Goal: Task Accomplishment & Management: Use online tool/utility

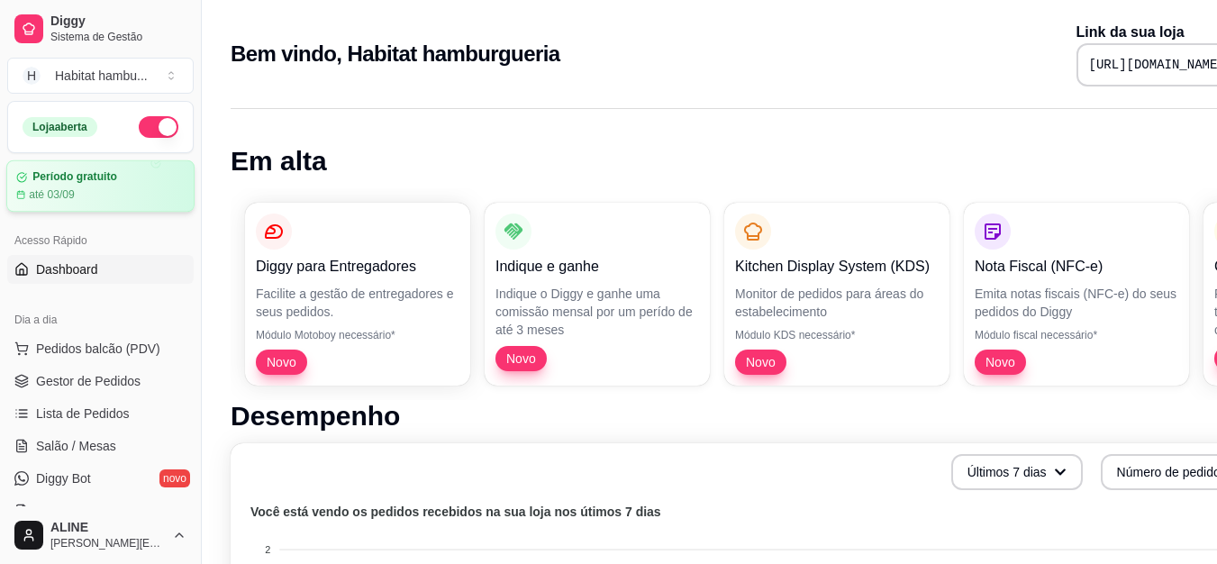
click at [80, 204] on div "Período gratuito até 03/09" at bounding box center [100, 186] width 188 height 52
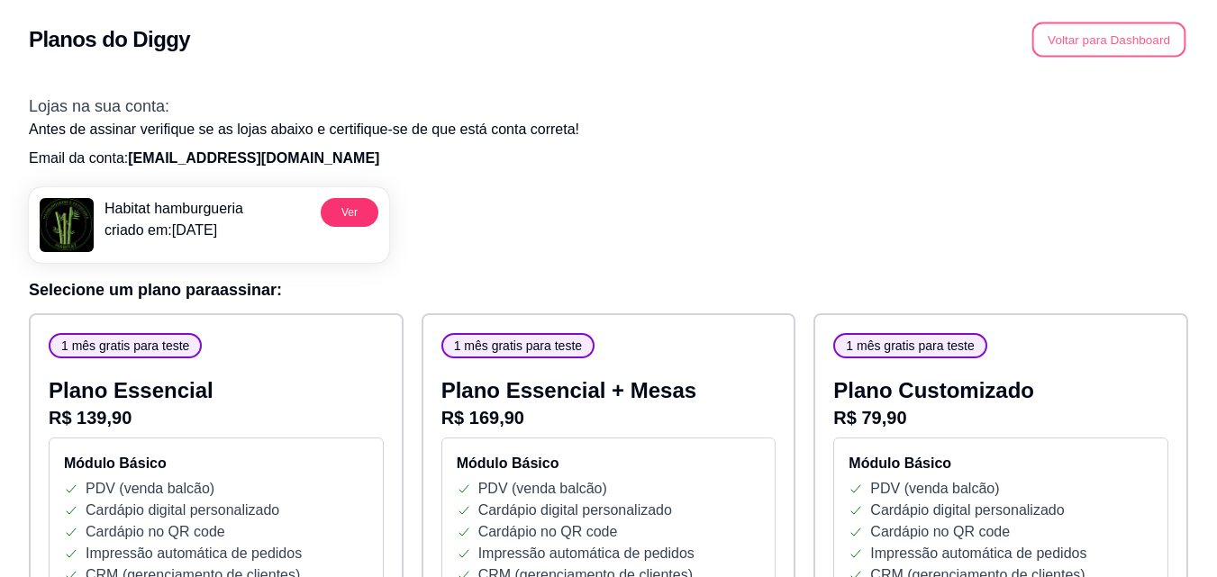
click at [1113, 45] on button "Voltar para Dashboard" at bounding box center [1109, 40] width 154 height 35
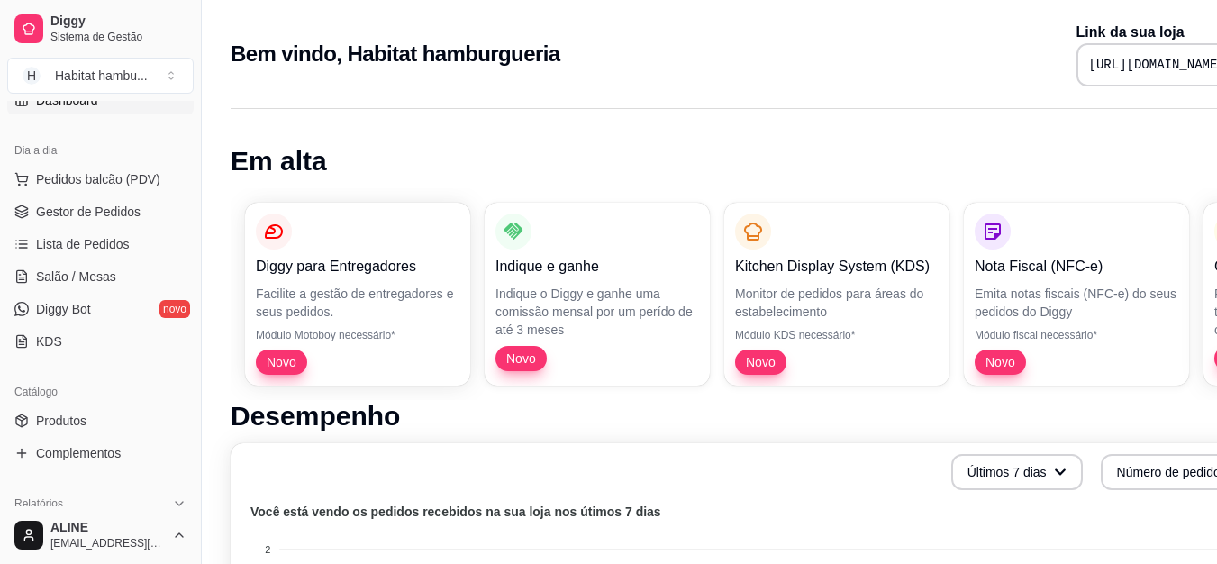
scroll to position [172, 0]
click at [194, 232] on button "Toggle Sidebar" at bounding box center [201, 282] width 14 height 564
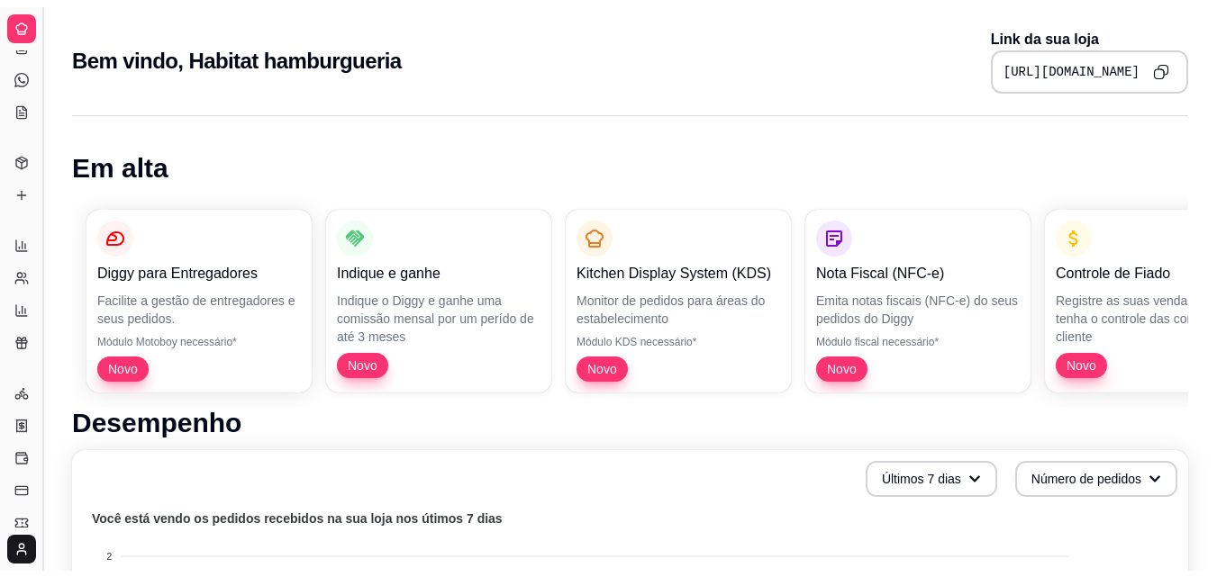
scroll to position [54, 0]
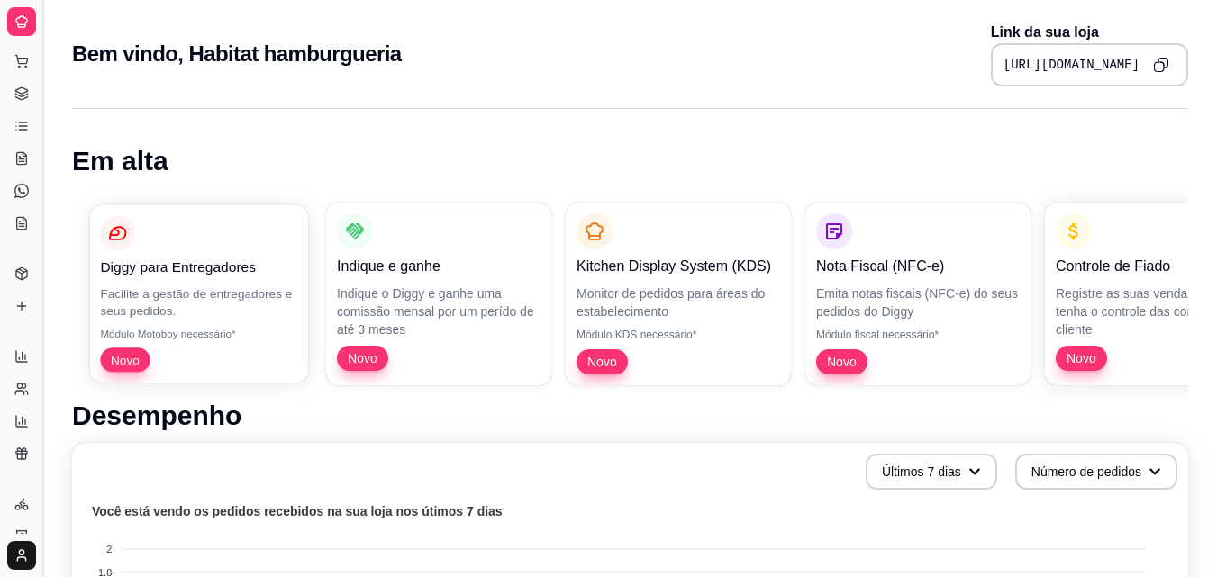
click at [194, 259] on div "Diggy para Entregadores" at bounding box center [198, 247] width 197 height 62
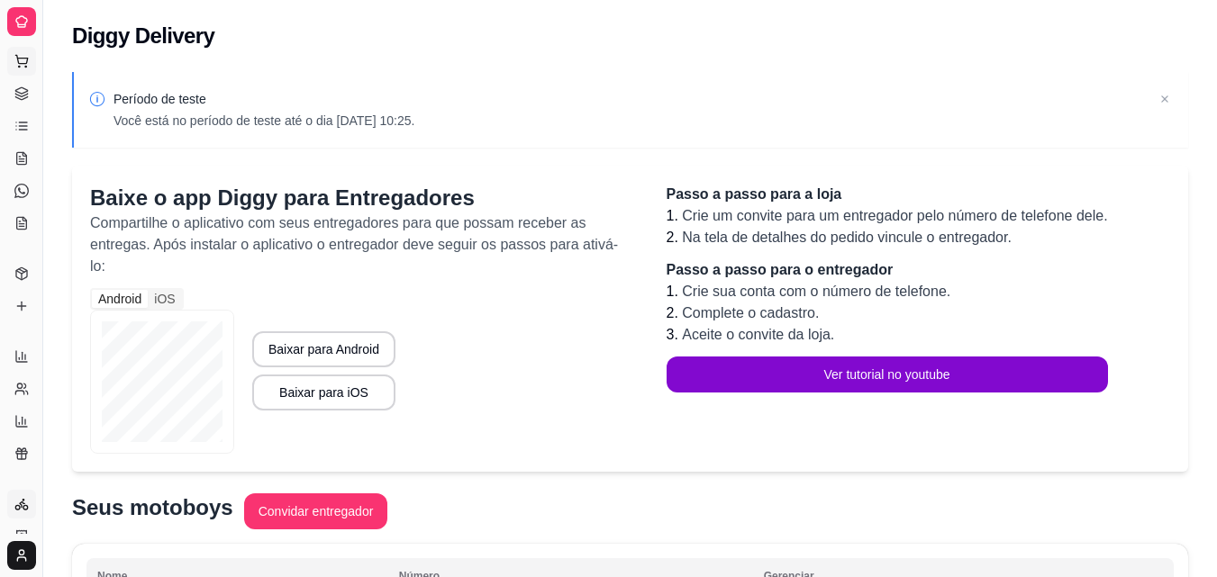
click at [23, 67] on icon at bounding box center [21, 61] width 14 height 14
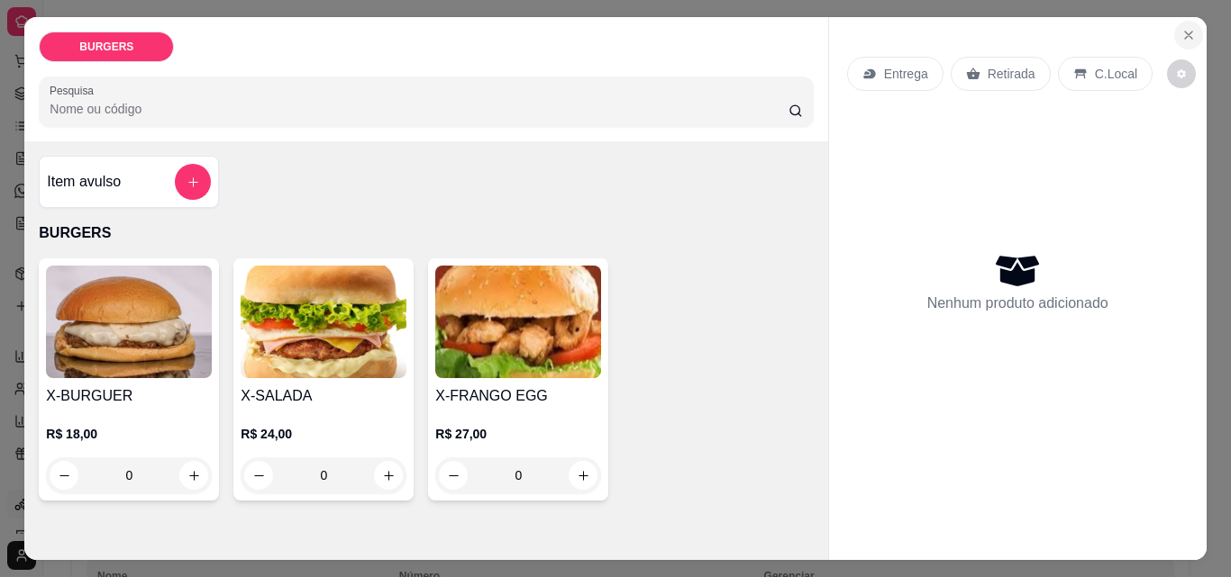
click at [1181, 28] on icon "Close" at bounding box center [1188, 35] width 14 height 14
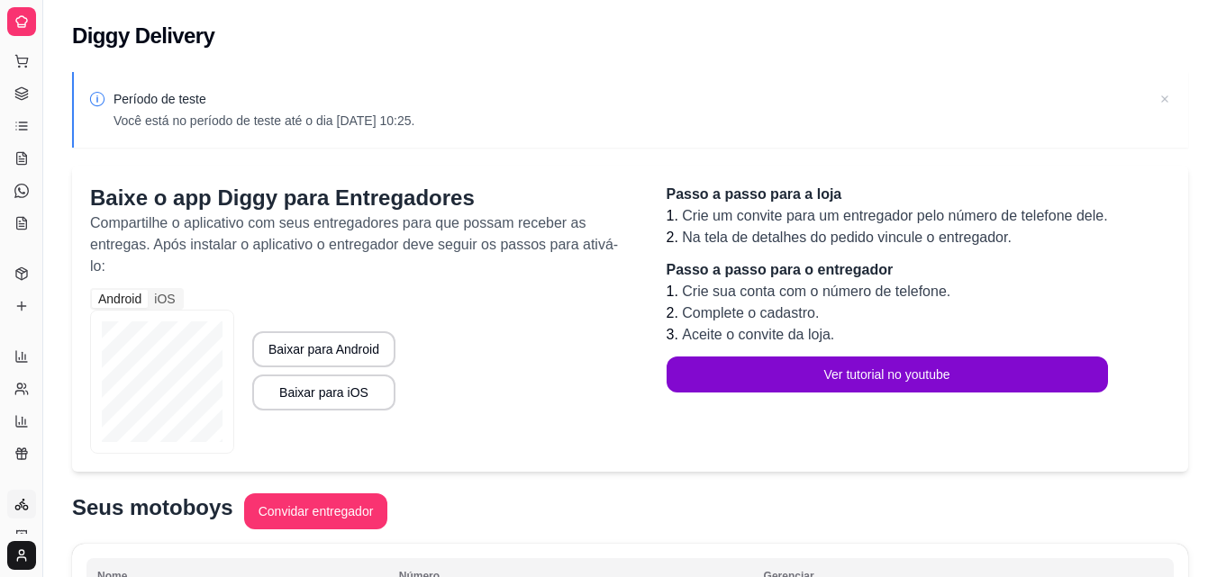
click at [1168, 98] on icon at bounding box center [1165, 99] width 18 height 18
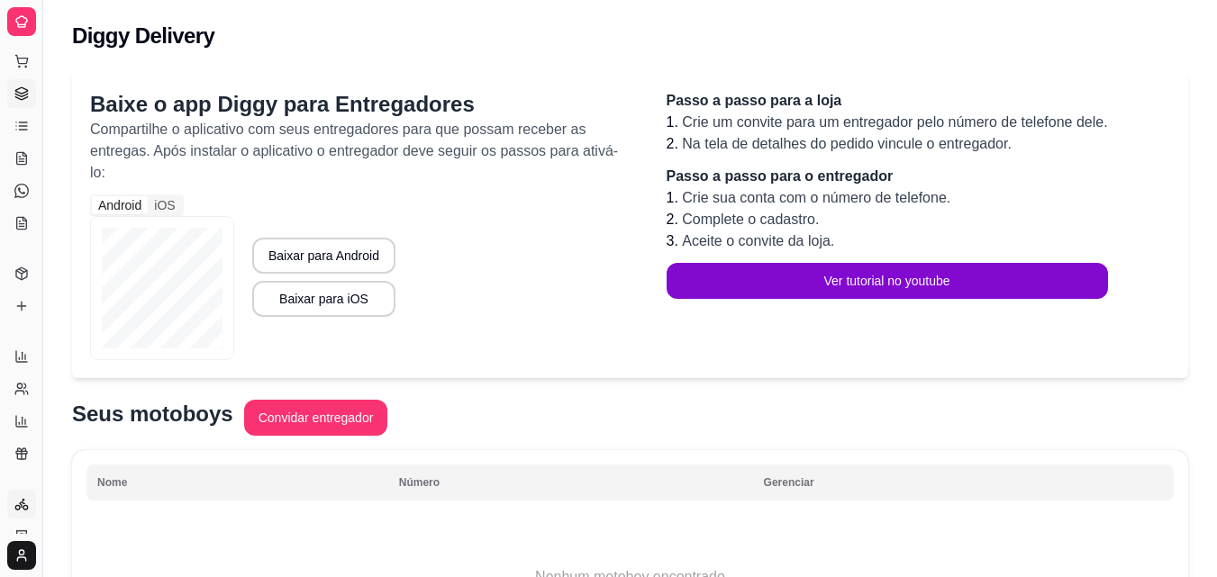
click at [23, 96] on icon at bounding box center [21, 95] width 12 height 3
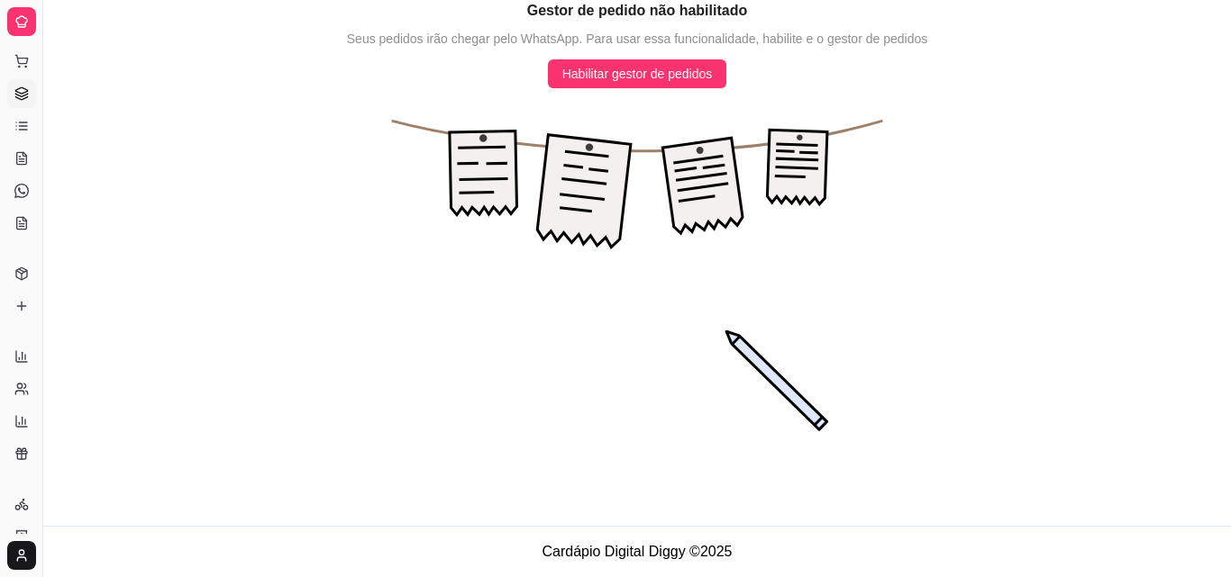
click at [22, 32] on div at bounding box center [21, 21] width 29 height 29
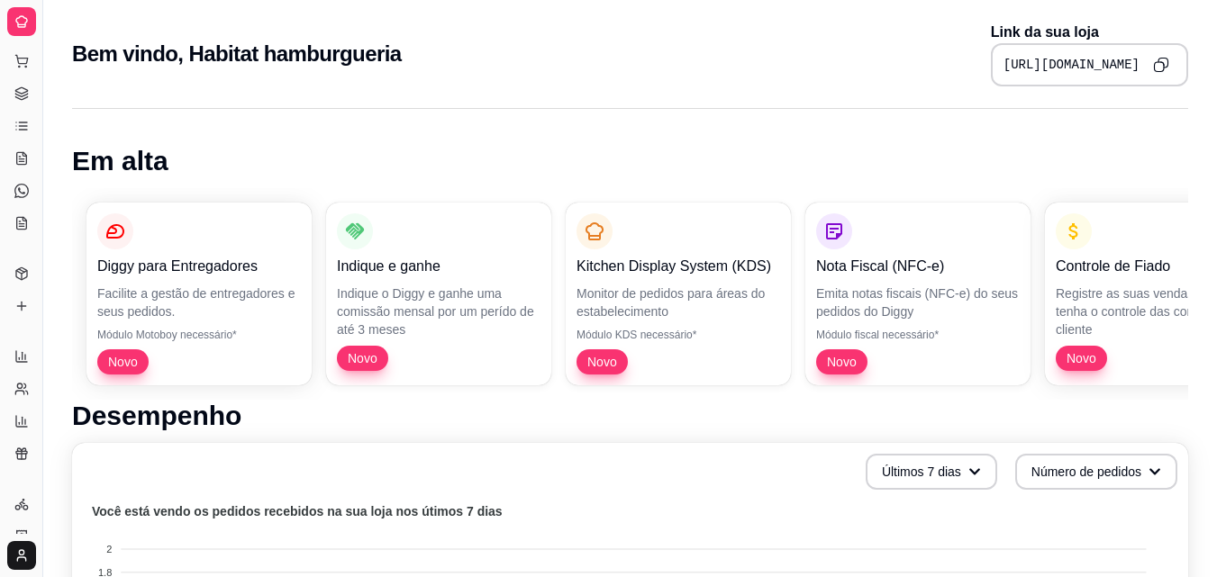
drag, startPoint x: 41, startPoint y: 291, endPoint x: 102, endPoint y: 280, distance: 61.3
click at [44, 262] on button "Toggle Sidebar" at bounding box center [42, 288] width 14 height 577
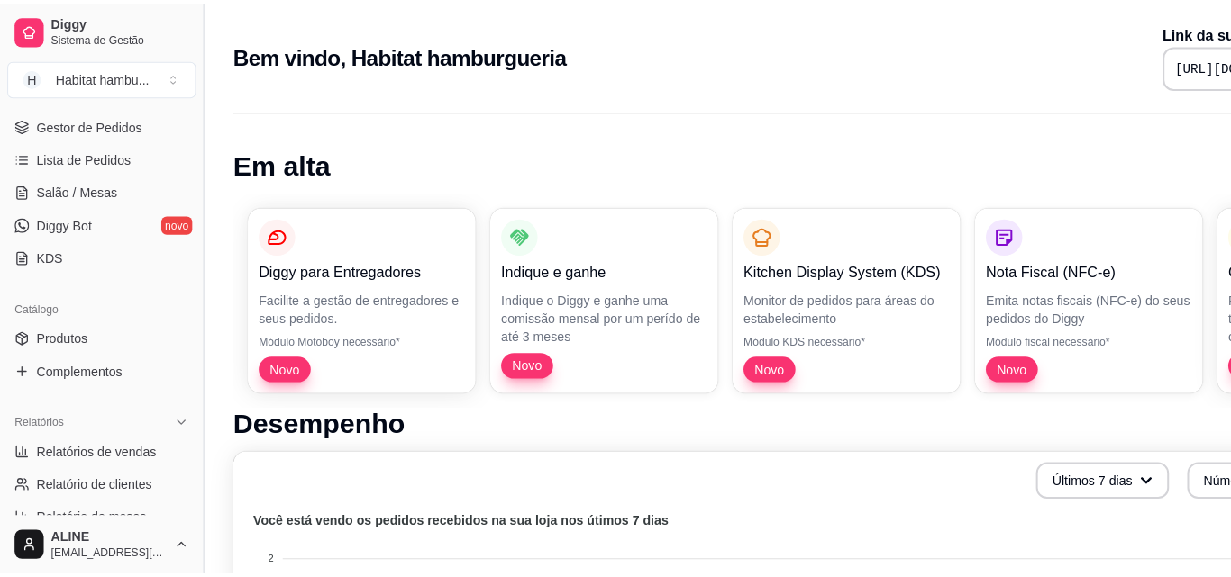
scroll to position [263, 0]
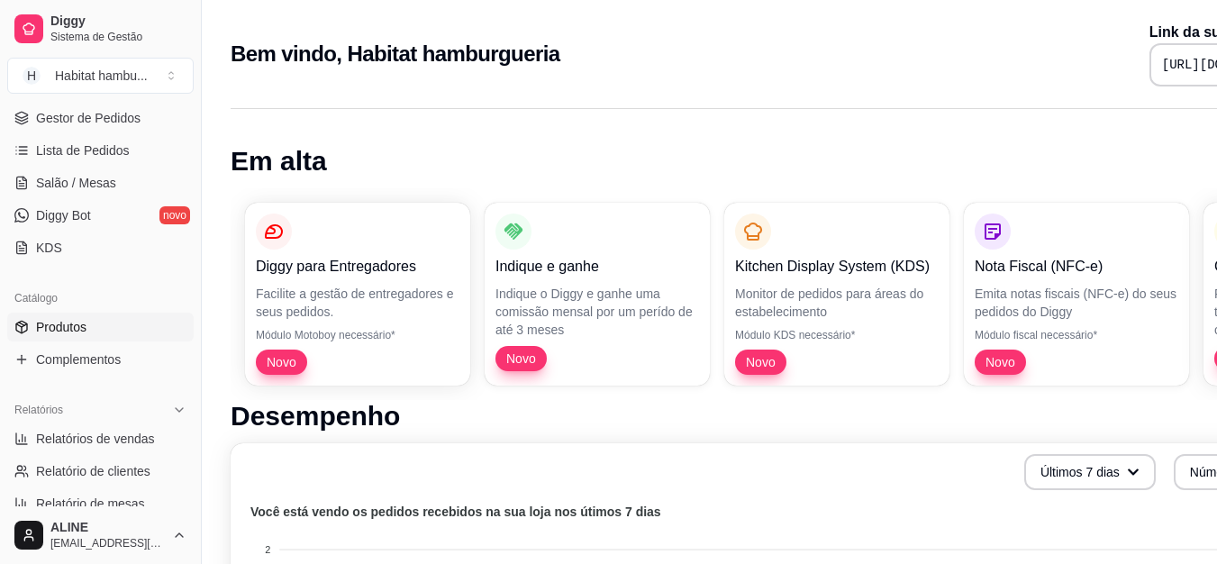
click at [71, 331] on span "Produtos" at bounding box center [61, 327] width 50 height 18
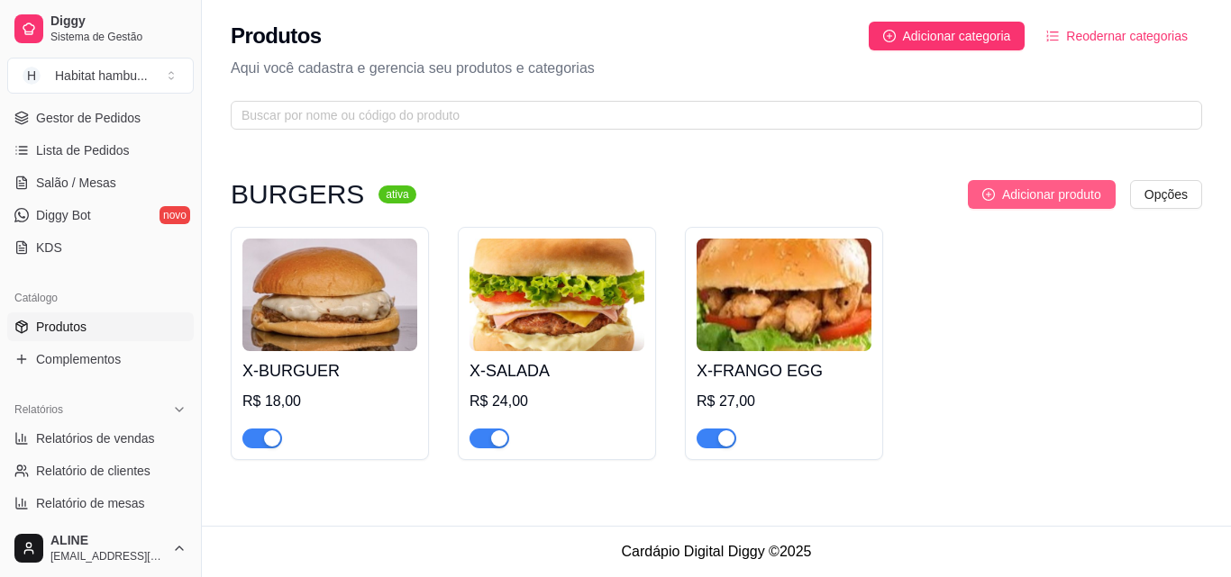
click at [1029, 198] on span "Adicionar produto" at bounding box center [1051, 195] width 99 height 20
